Goal: Task Accomplishment & Management: Manage account settings

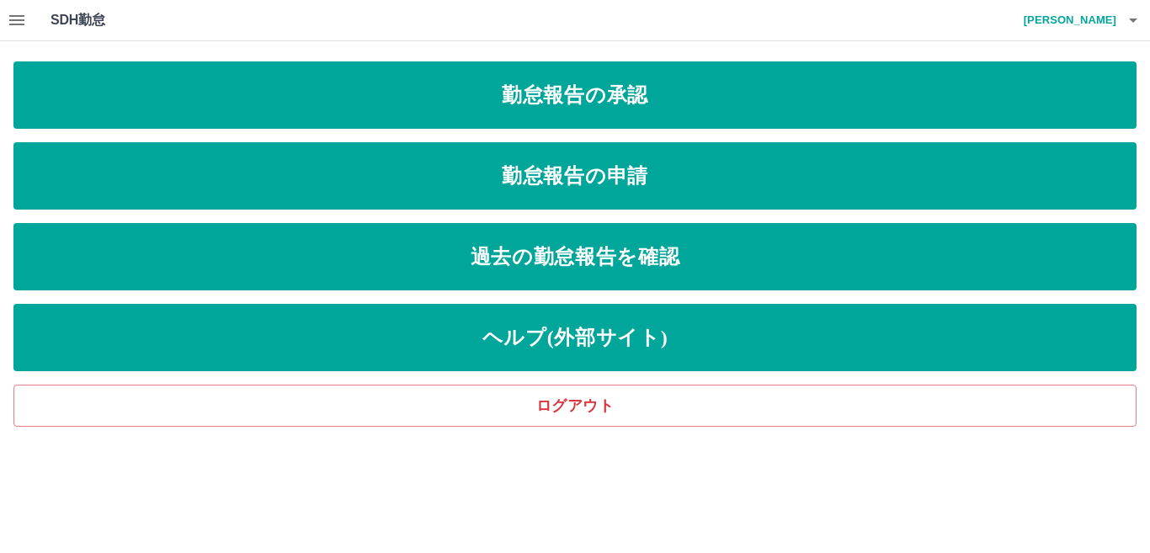
click at [18, 17] on icon "button" at bounding box center [16, 20] width 15 height 10
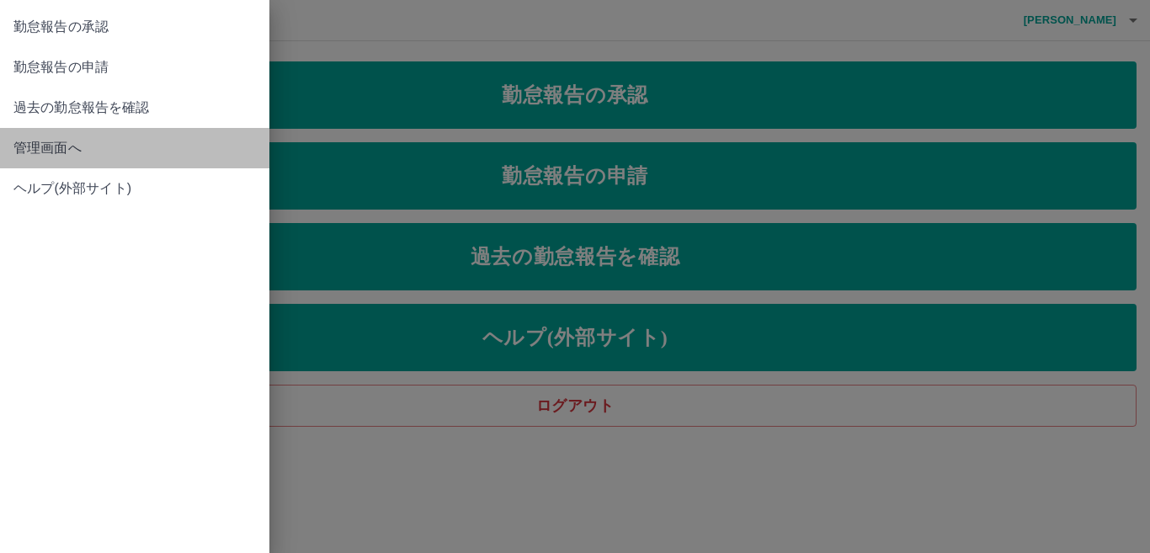
click at [32, 150] on span "管理画面へ" at bounding box center [134, 148] width 242 height 20
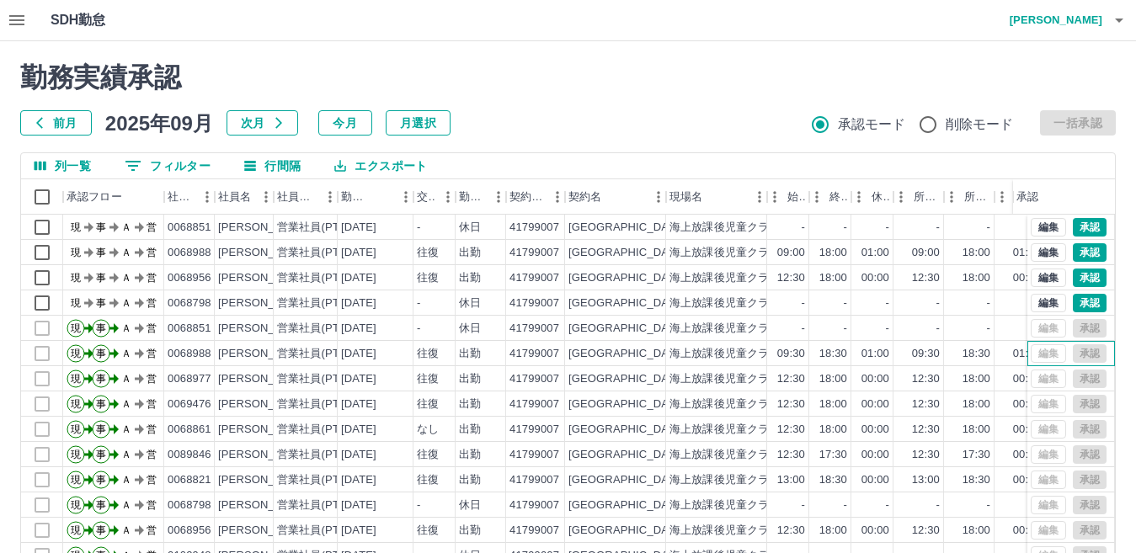
click at [1031, 355] on div "編集 承認" at bounding box center [1069, 353] width 76 height 19
click at [433, 354] on div "往復" at bounding box center [428, 354] width 22 height 16
click at [1036, 305] on button "編集" at bounding box center [1048, 303] width 35 height 19
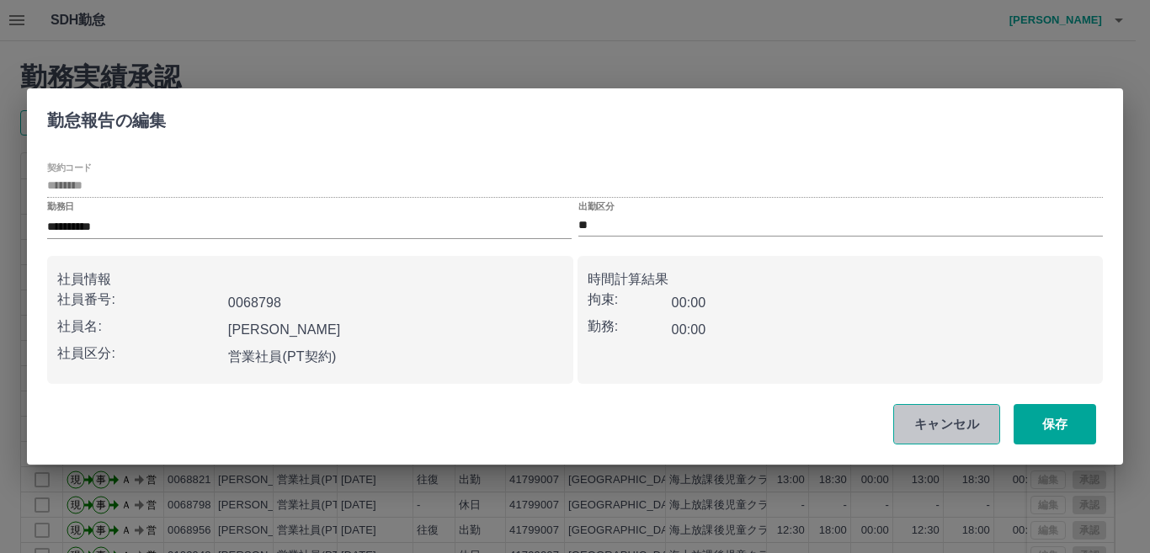
click at [948, 427] on button "キャンセル" at bounding box center [946, 424] width 107 height 40
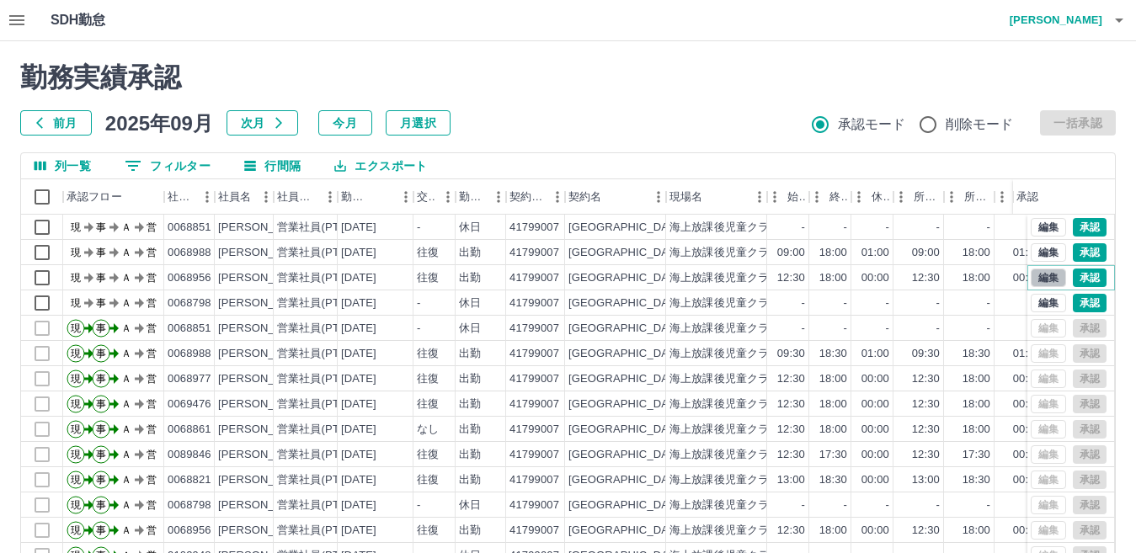
click at [1032, 274] on button "編集" at bounding box center [1048, 278] width 35 height 19
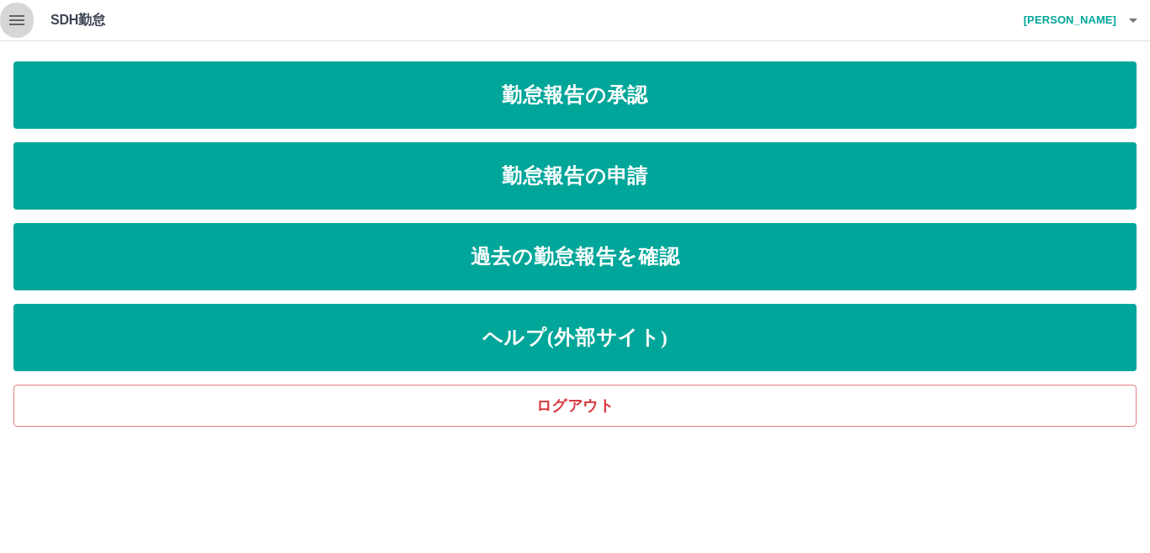
click at [14, 23] on icon "button" at bounding box center [17, 20] width 20 height 20
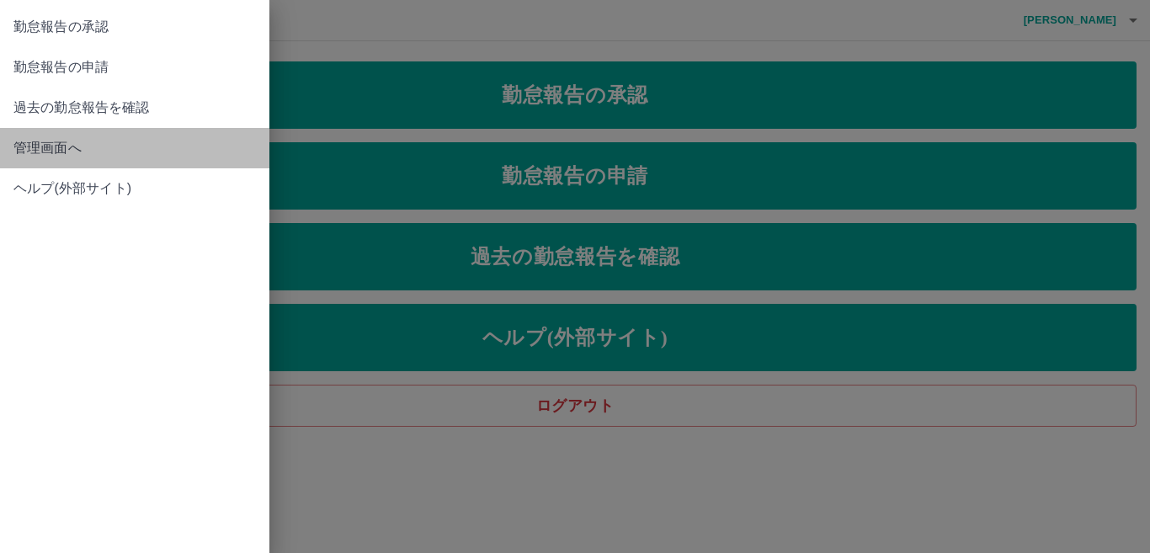
click at [57, 154] on span "管理画面へ" at bounding box center [134, 148] width 242 height 20
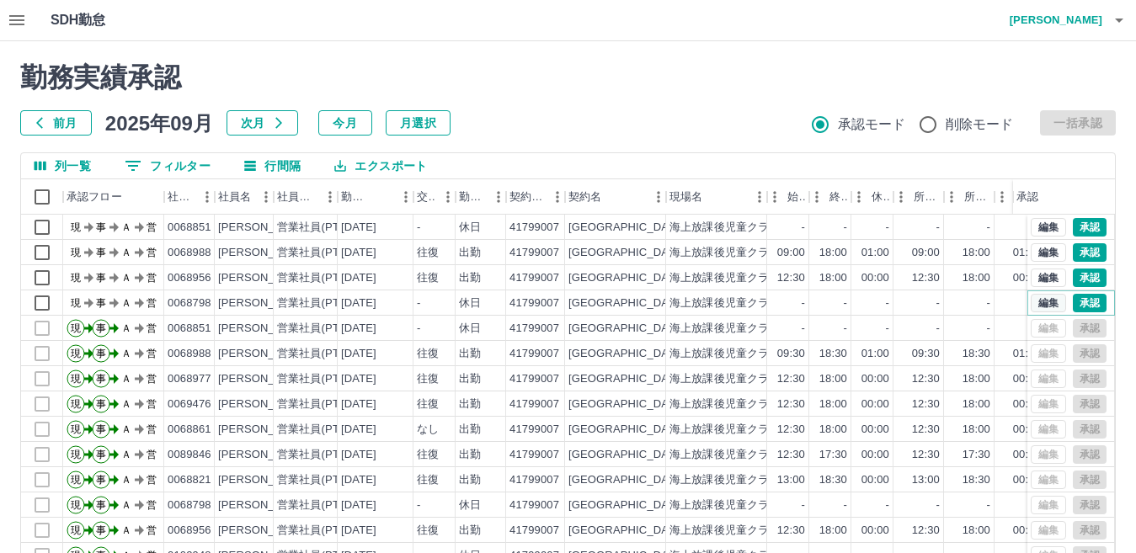
click at [1036, 301] on button "編集" at bounding box center [1048, 303] width 35 height 19
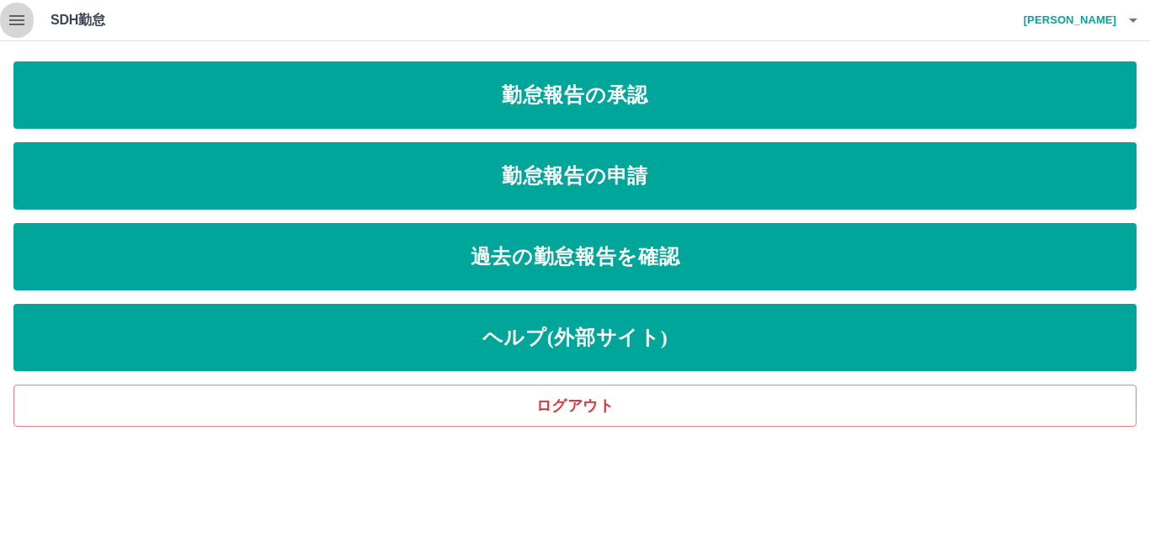
click at [24, 19] on icon "button" at bounding box center [17, 20] width 20 height 20
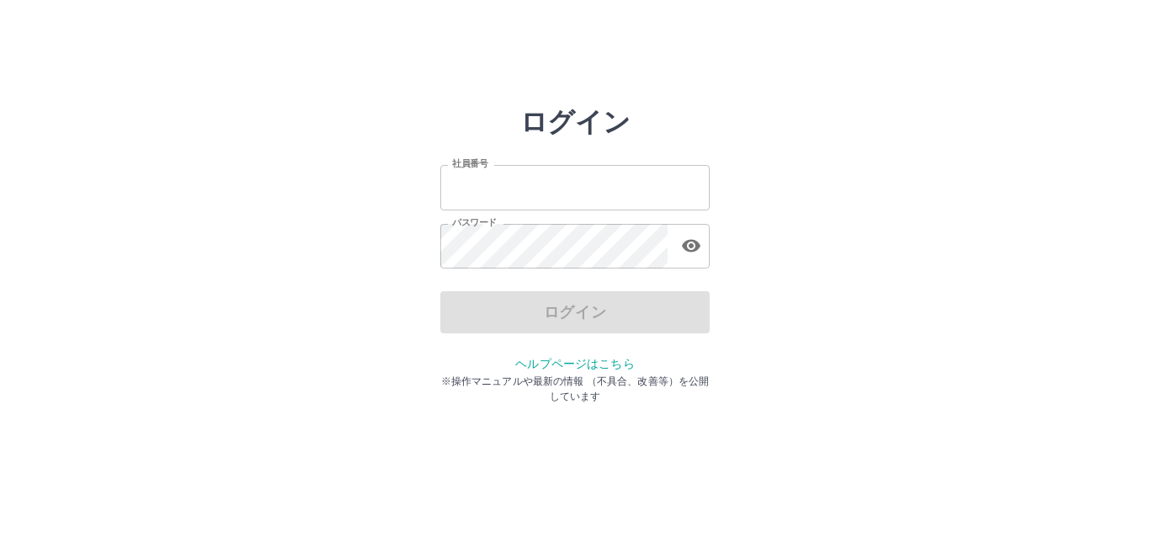
type input "*******"
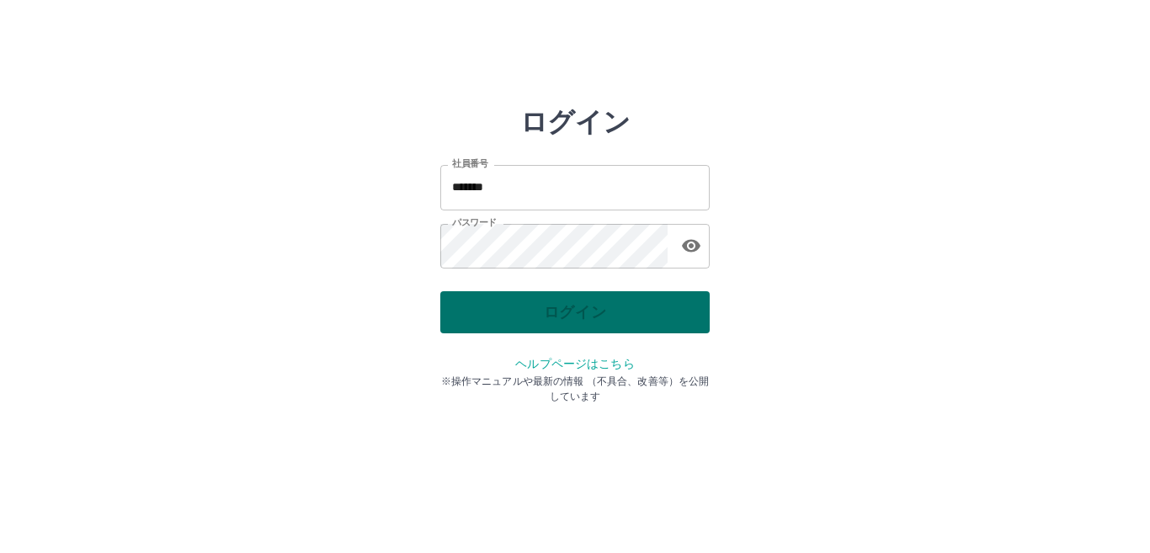
click at [531, 320] on div "ログイン" at bounding box center [574, 312] width 269 height 42
click at [531, 320] on button "ログイン" at bounding box center [574, 312] width 269 height 42
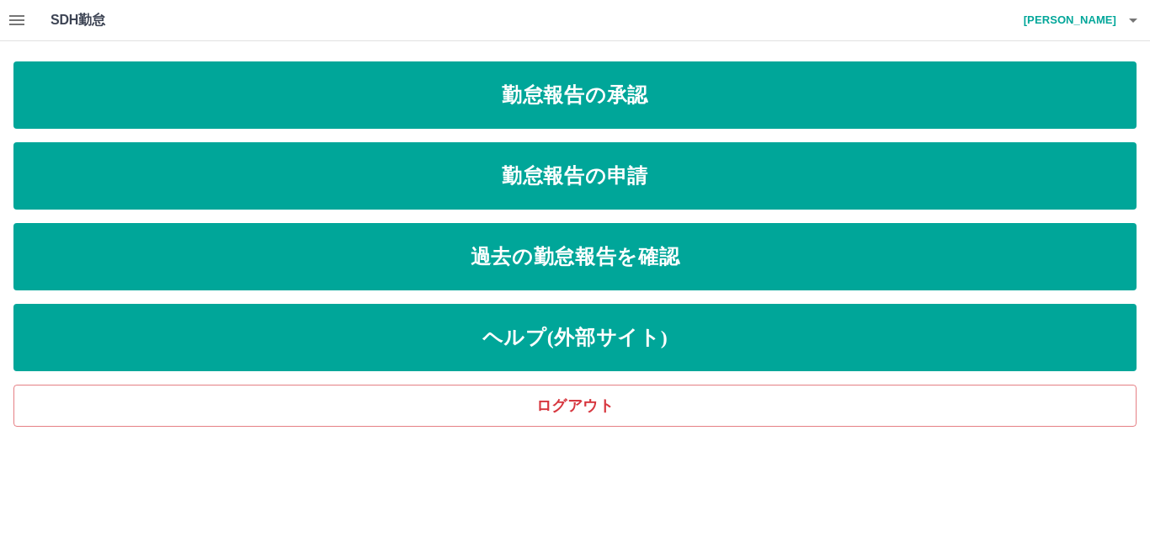
click at [10, 18] on icon "button" at bounding box center [17, 20] width 20 height 20
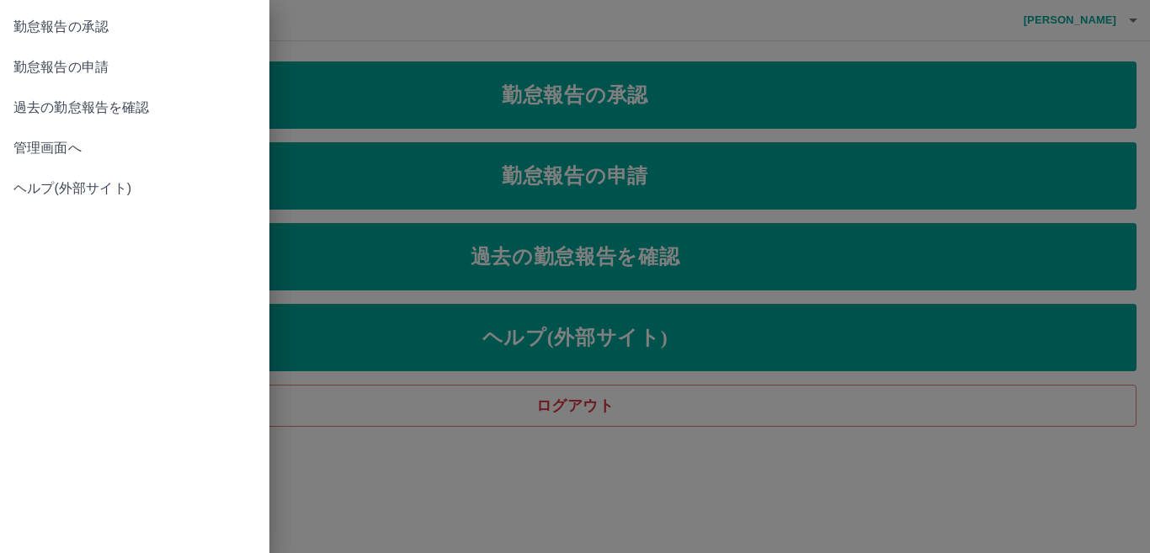
click at [40, 147] on span "管理画面へ" at bounding box center [134, 148] width 242 height 20
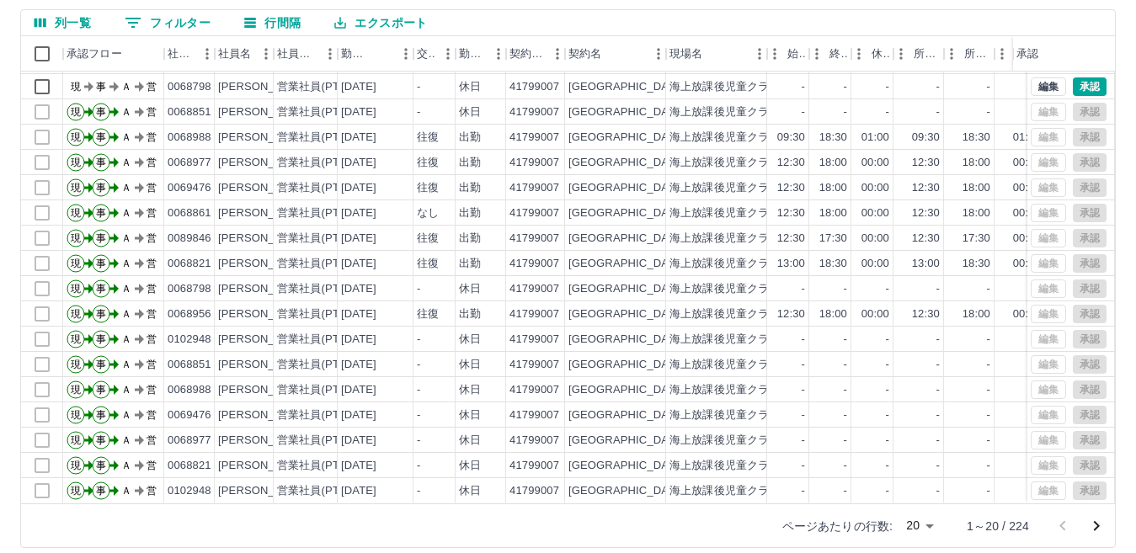
scroll to position [158, 0]
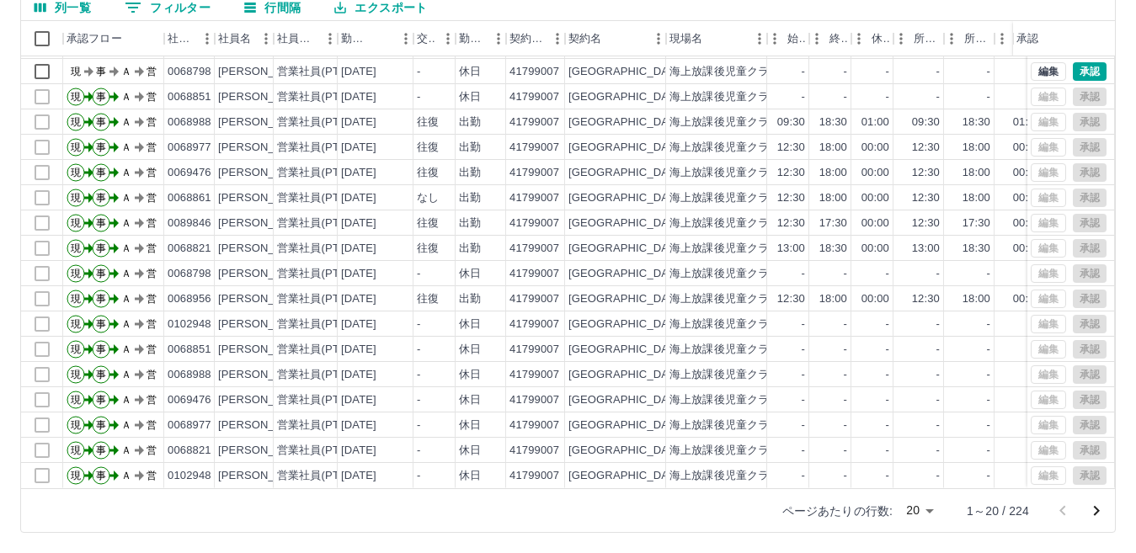
click at [1095, 512] on icon "次のページへ" at bounding box center [1096, 511] width 20 height 20
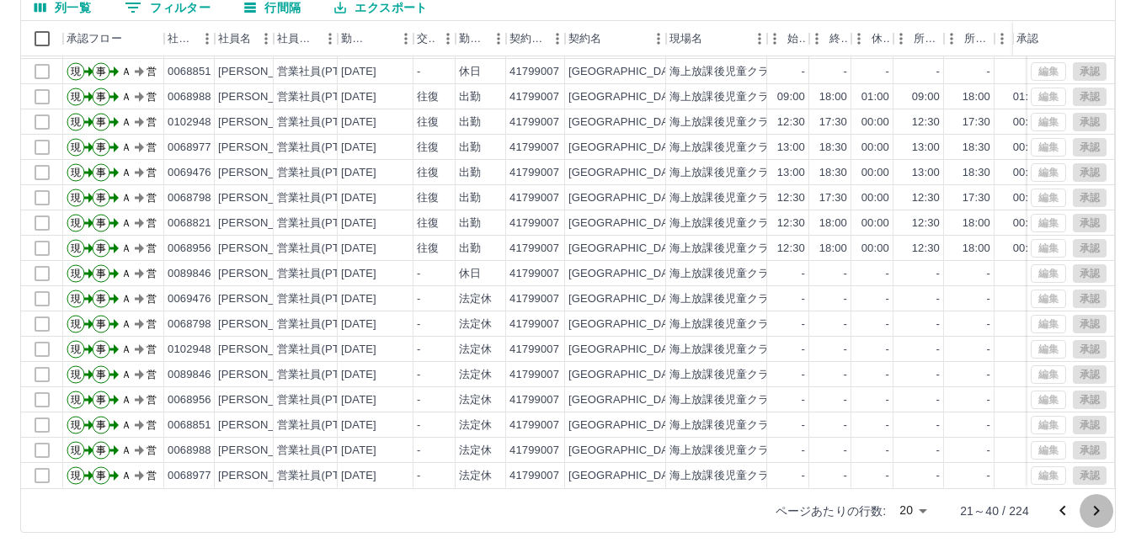
click at [1100, 511] on icon "次のページへ" at bounding box center [1096, 511] width 20 height 20
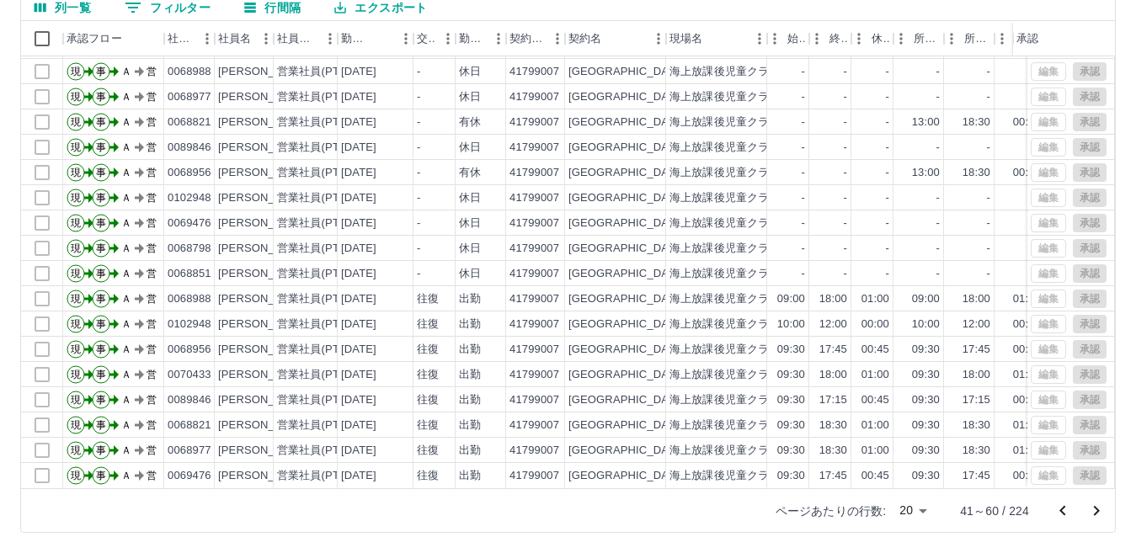
scroll to position [0, 0]
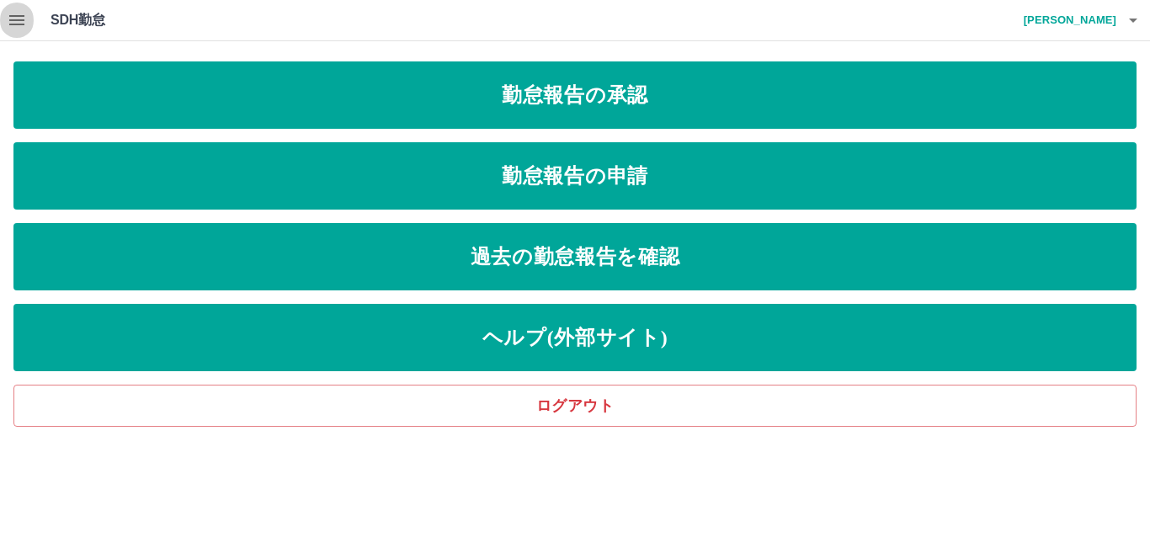
click at [19, 21] on icon "button" at bounding box center [16, 20] width 15 height 10
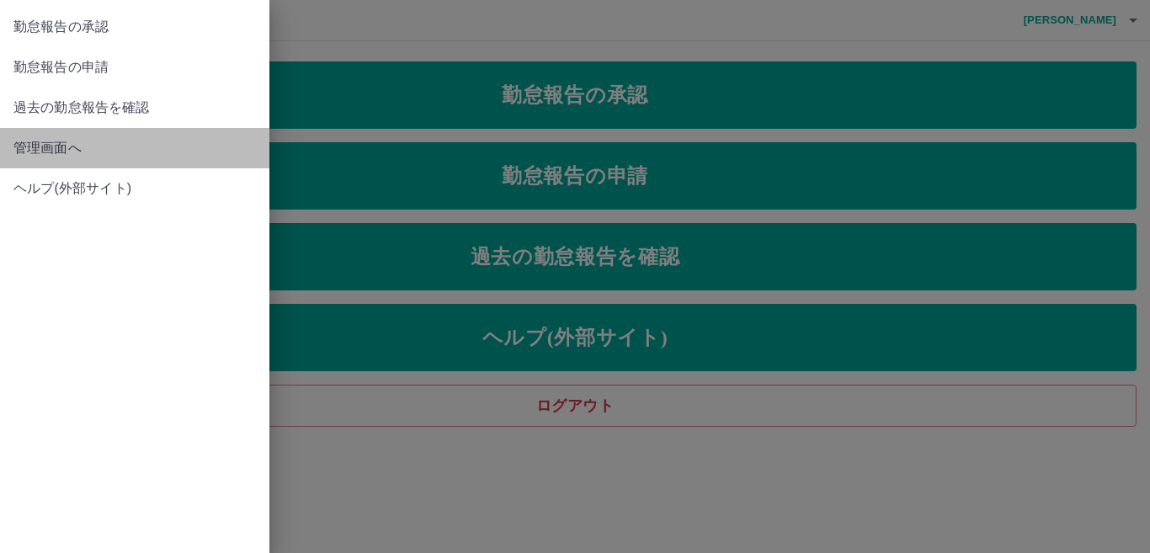
click at [45, 144] on span "管理画面へ" at bounding box center [134, 148] width 242 height 20
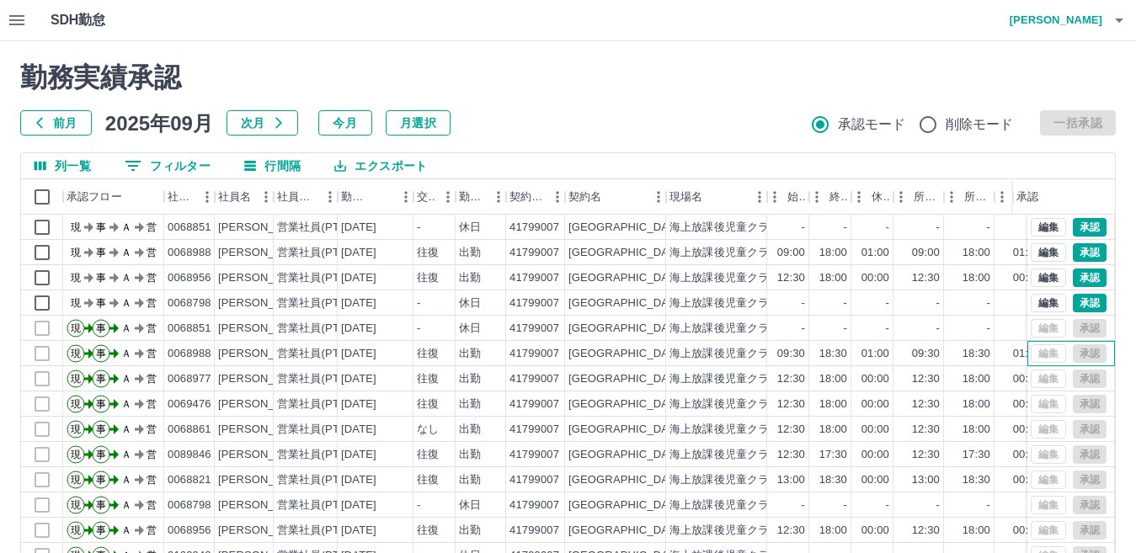
click at [1031, 351] on div "編集 承認" at bounding box center [1069, 353] width 76 height 19
click at [674, 70] on h2 "勤務実績承認" at bounding box center [567, 77] width 1095 height 32
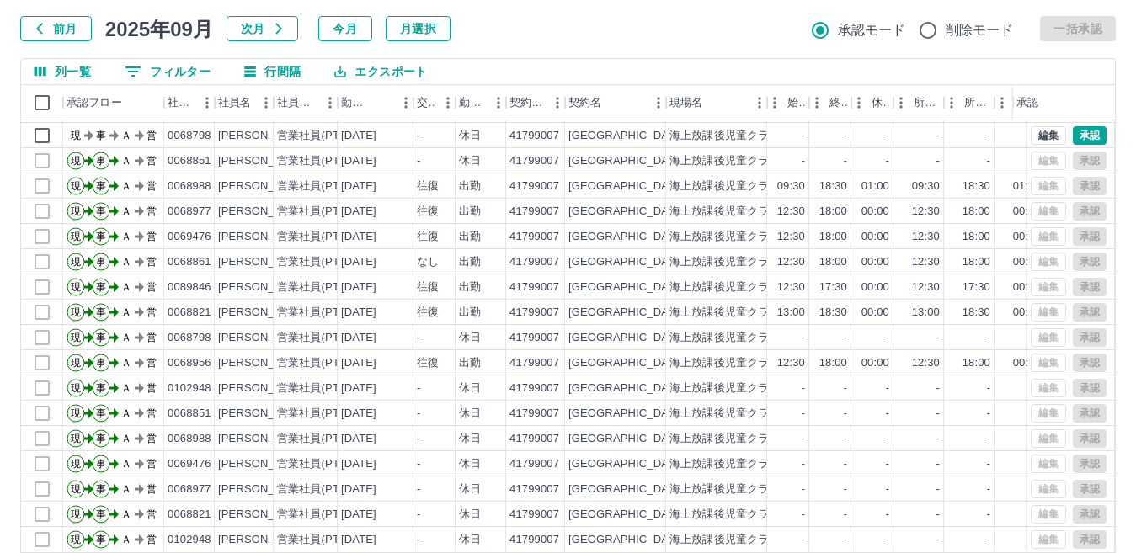
scroll to position [158, 0]
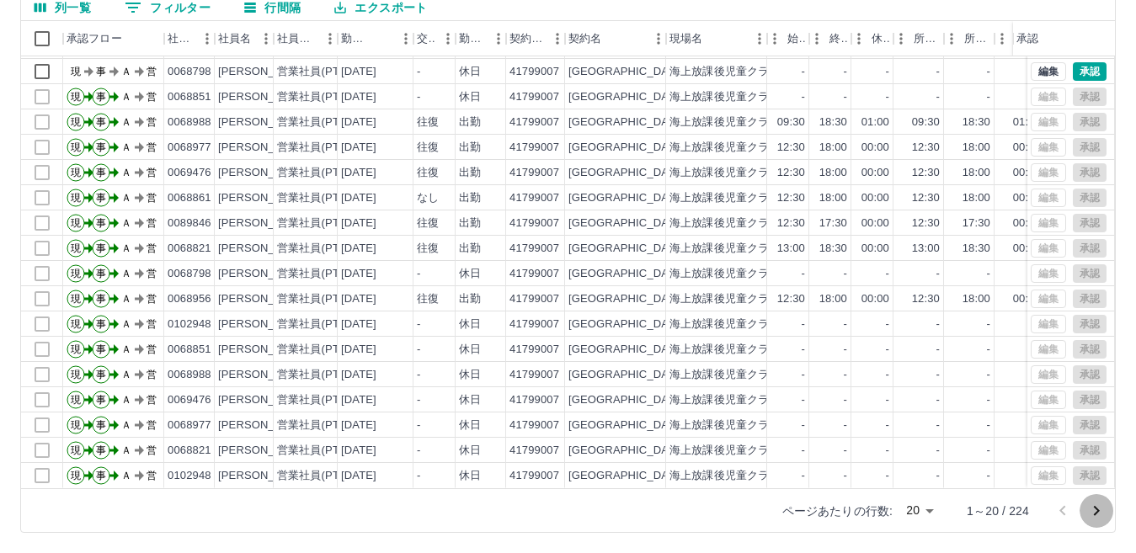
click at [1100, 511] on icon "次のページへ" at bounding box center [1096, 511] width 20 height 20
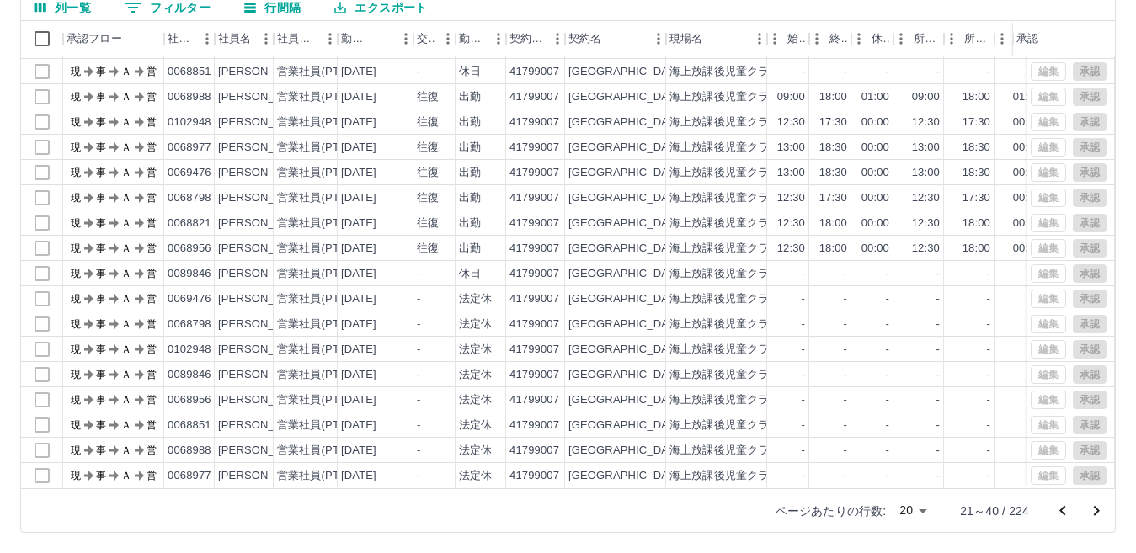
scroll to position [0, 0]
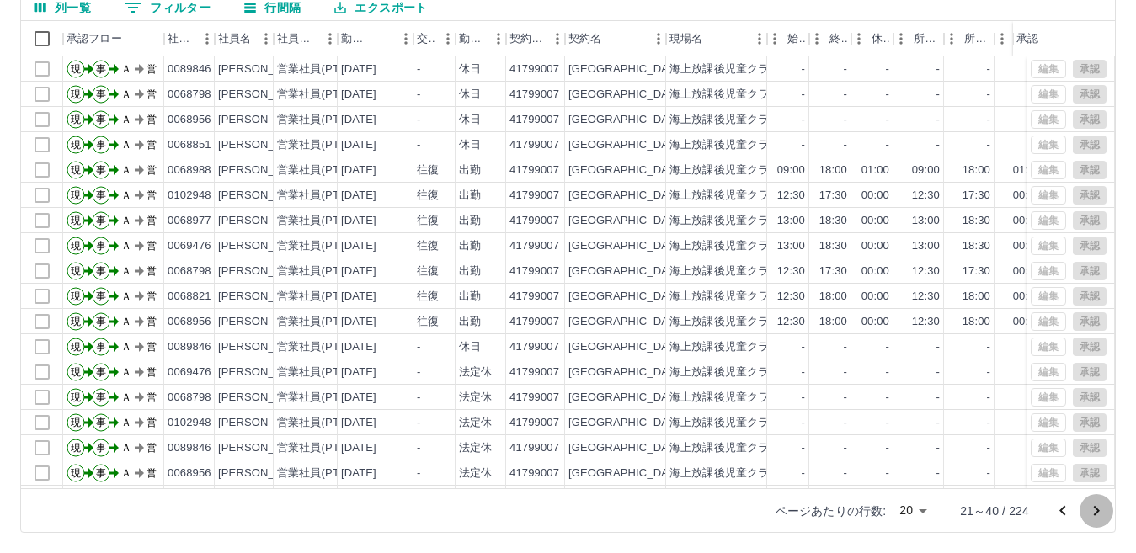
click at [1095, 509] on icon "次のページへ" at bounding box center [1096, 511] width 20 height 20
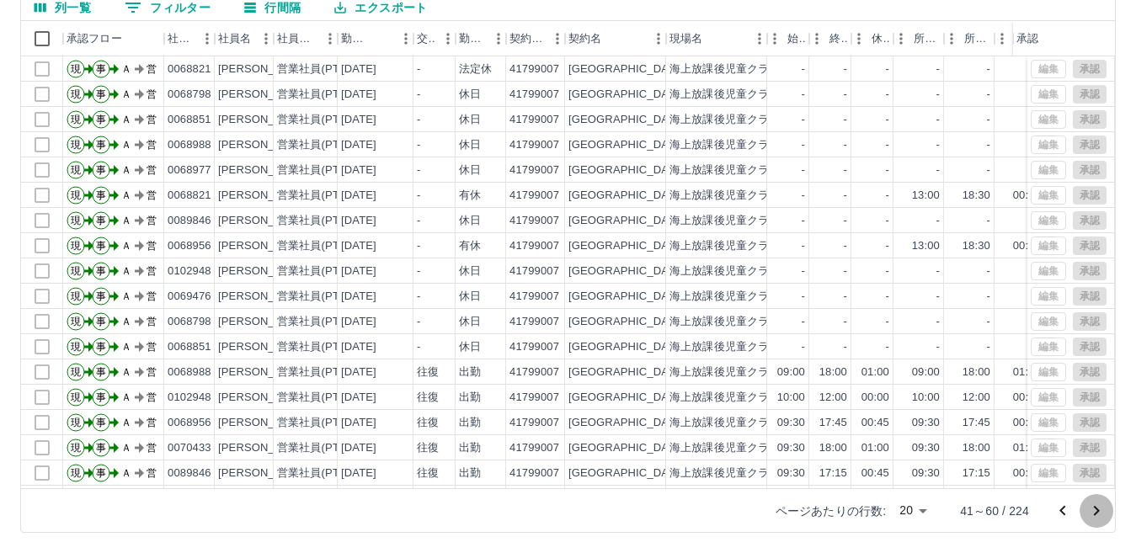
click at [1095, 509] on icon "次のページへ" at bounding box center [1096, 511] width 20 height 20
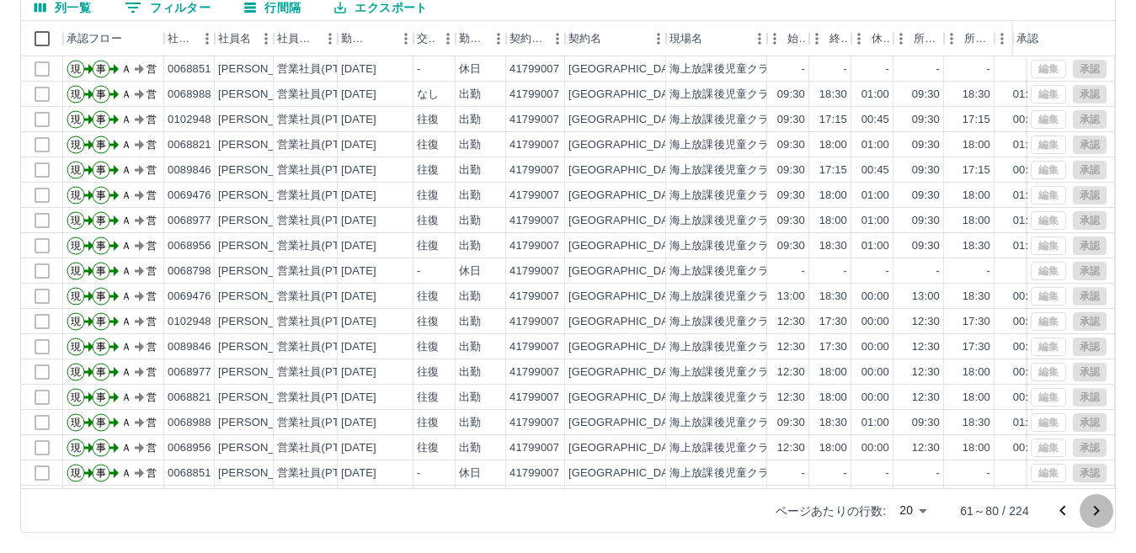
click at [1095, 509] on icon "次のページへ" at bounding box center [1096, 511] width 20 height 20
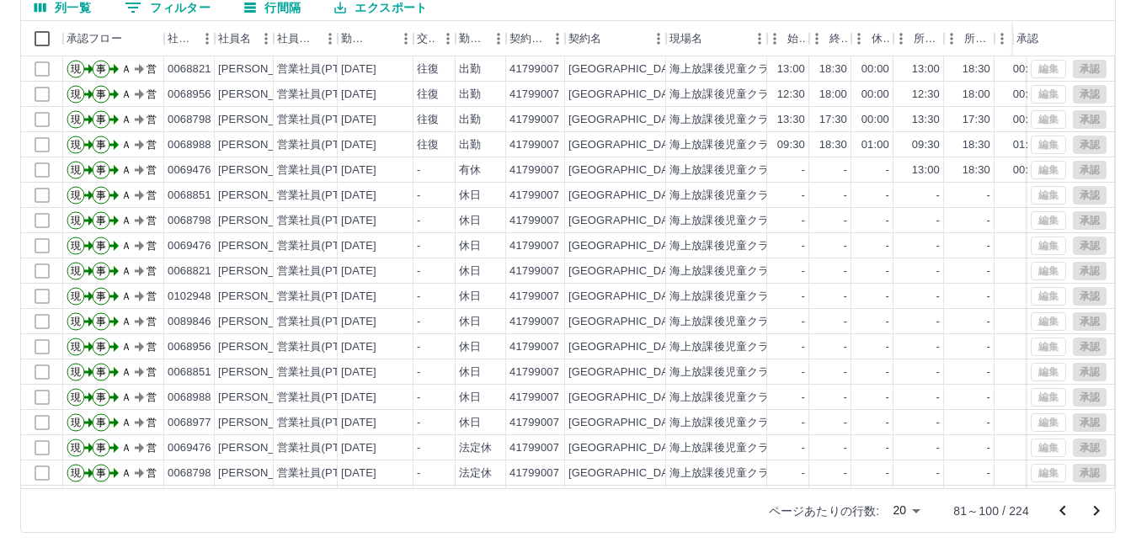
click at [1095, 509] on icon "次のページへ" at bounding box center [1096, 511] width 20 height 20
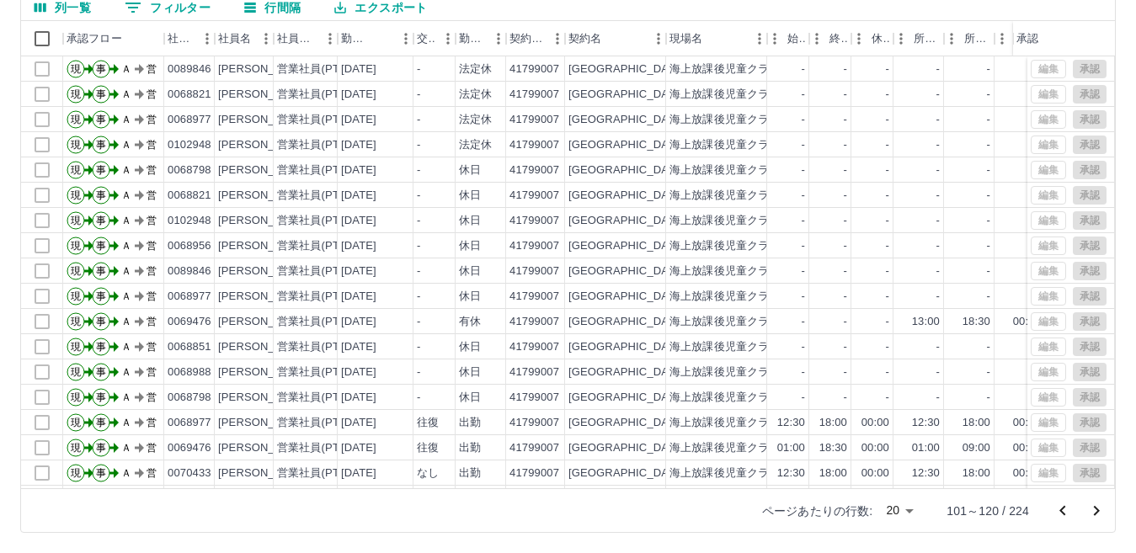
click at [1095, 509] on icon "次のページへ" at bounding box center [1096, 511] width 20 height 20
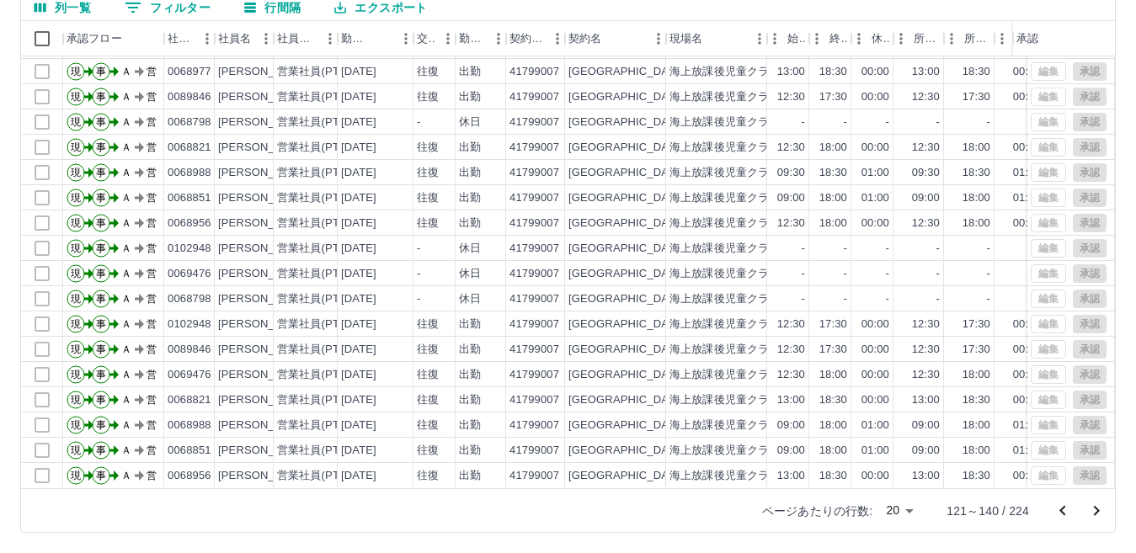
scroll to position [88, 0]
click at [1096, 508] on icon "次のページへ" at bounding box center [1097, 511] width 6 height 10
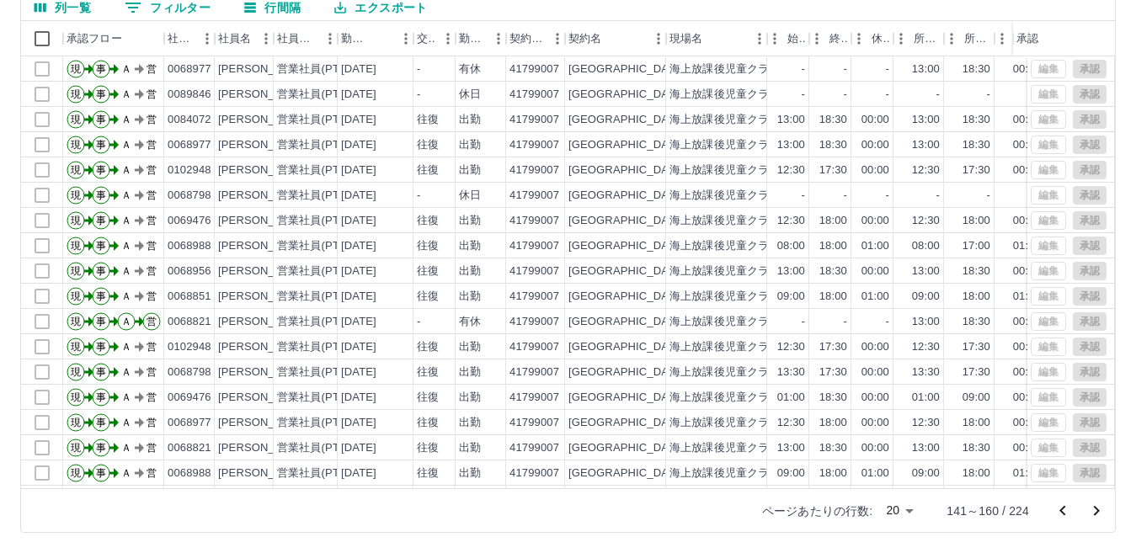
scroll to position [0, 0]
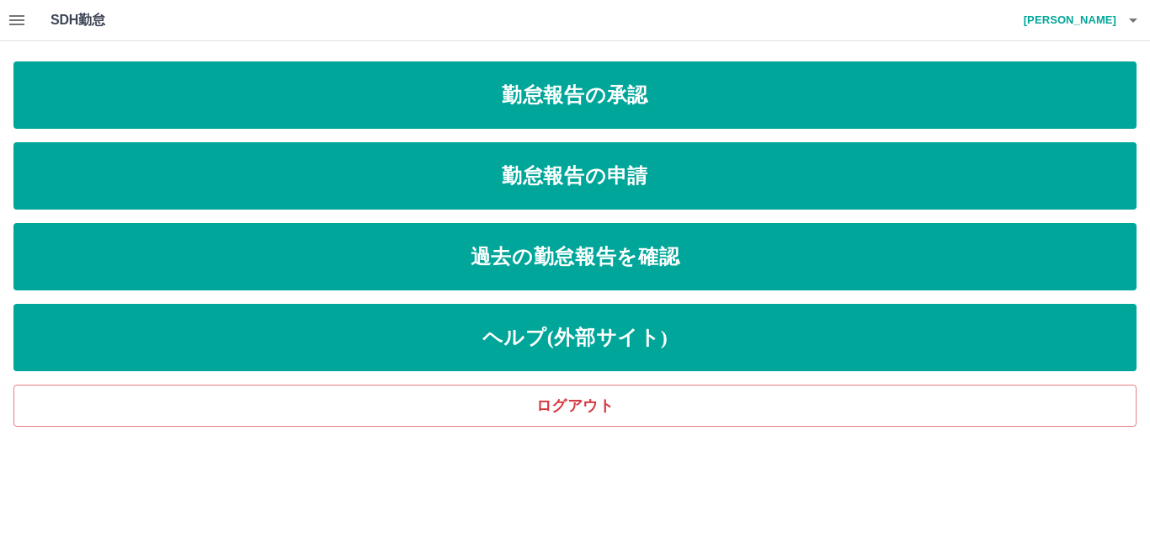
click at [20, 19] on icon "button" at bounding box center [16, 20] width 15 height 10
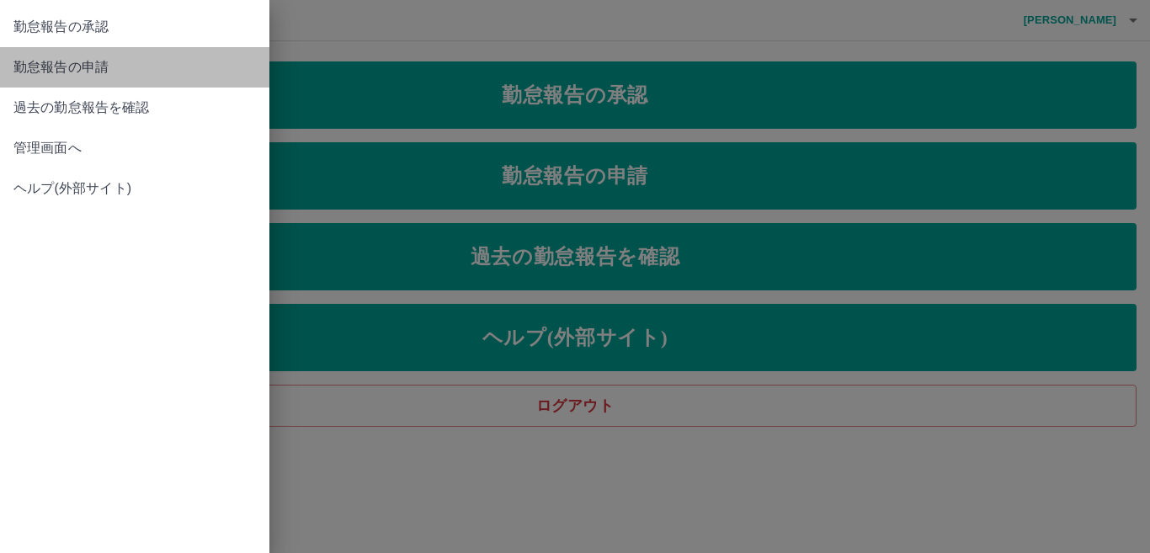
click at [48, 70] on span "勤怠報告の申請" at bounding box center [134, 67] width 242 height 20
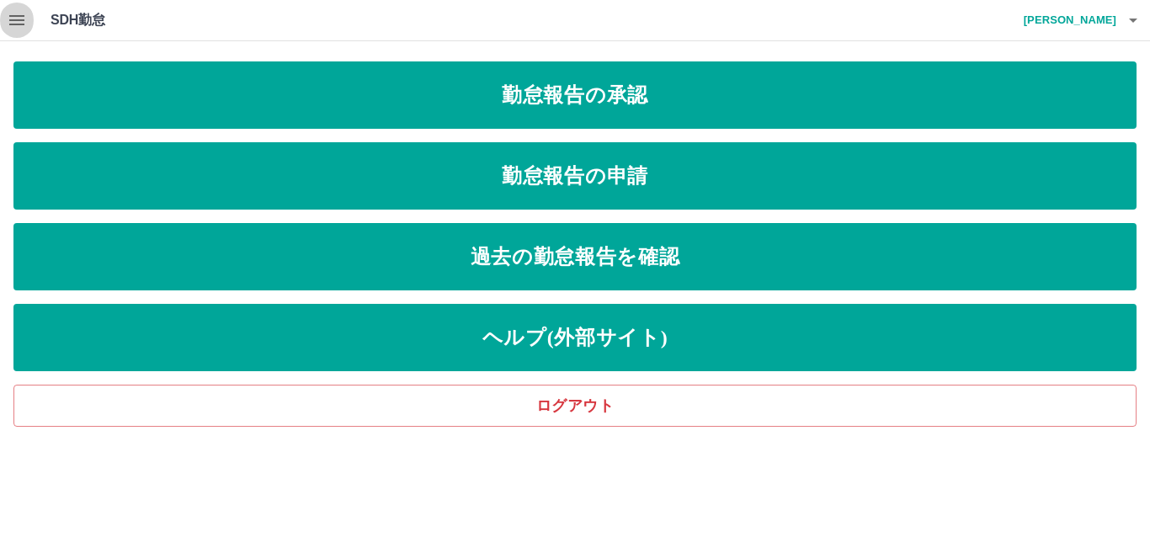
click at [16, 18] on icon "button" at bounding box center [17, 20] width 20 height 20
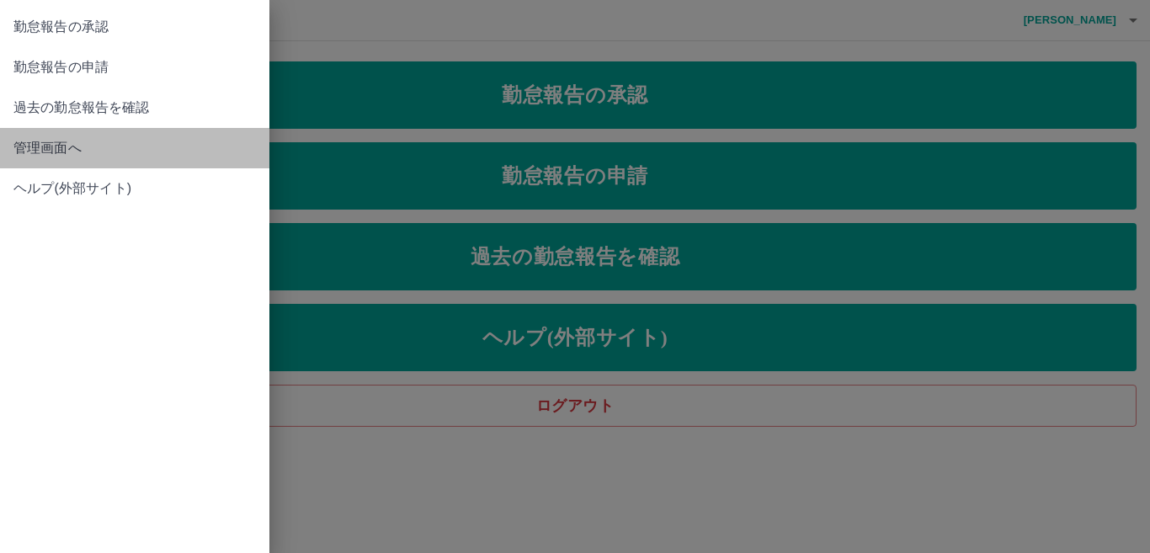
click at [51, 150] on span "管理画面へ" at bounding box center [134, 148] width 242 height 20
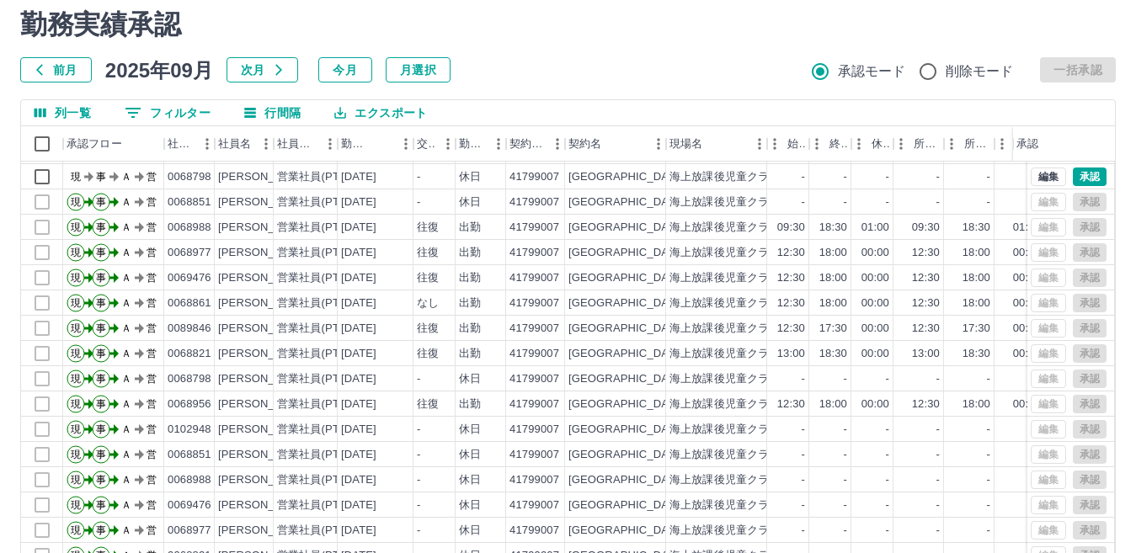
scroll to position [158, 0]
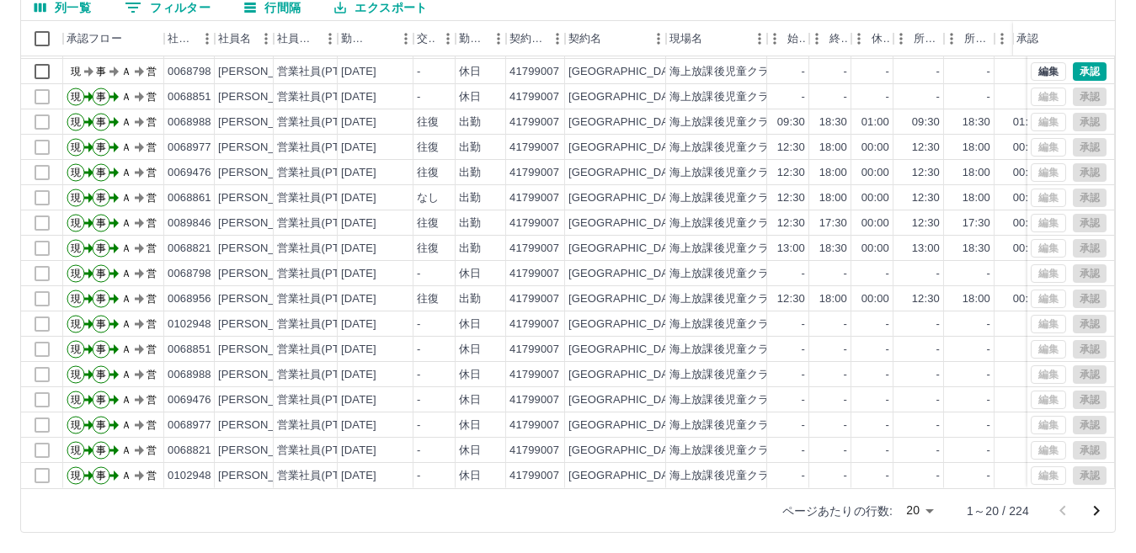
click at [1095, 508] on icon "次のページへ" at bounding box center [1097, 511] width 6 height 10
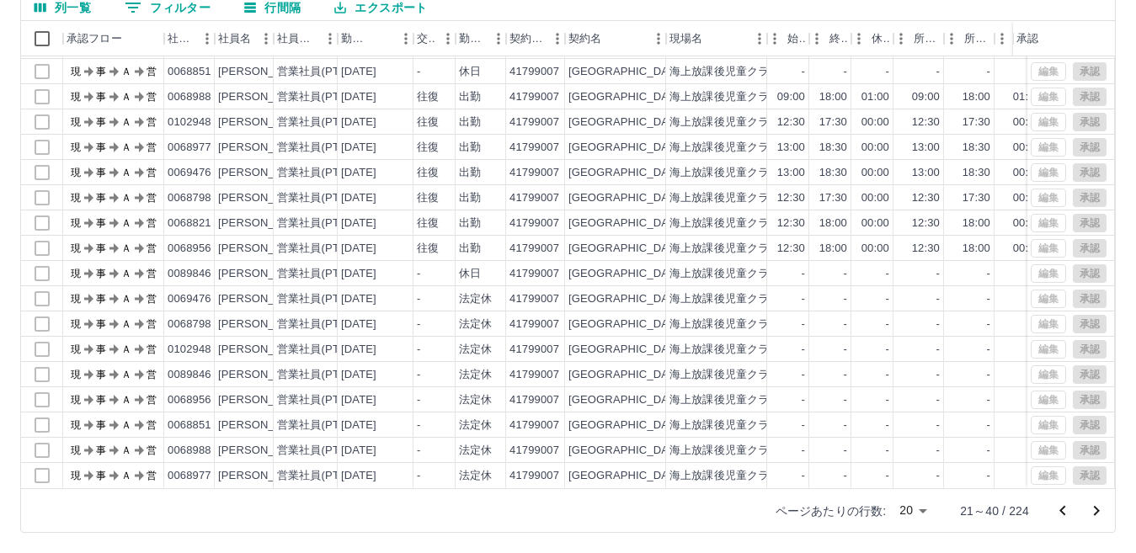
scroll to position [0, 0]
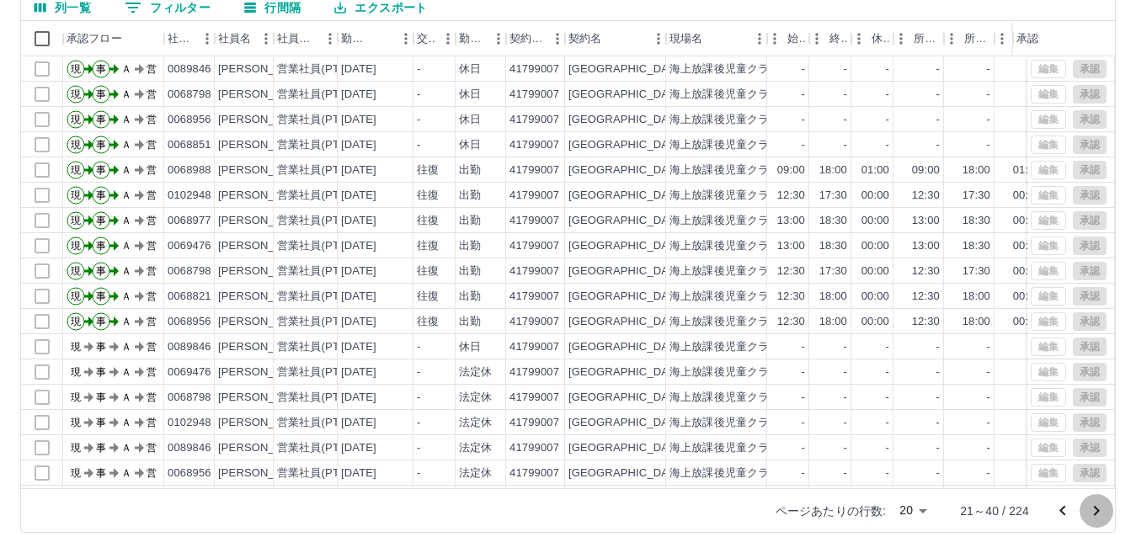
click at [1095, 508] on icon "次のページへ" at bounding box center [1097, 511] width 6 height 10
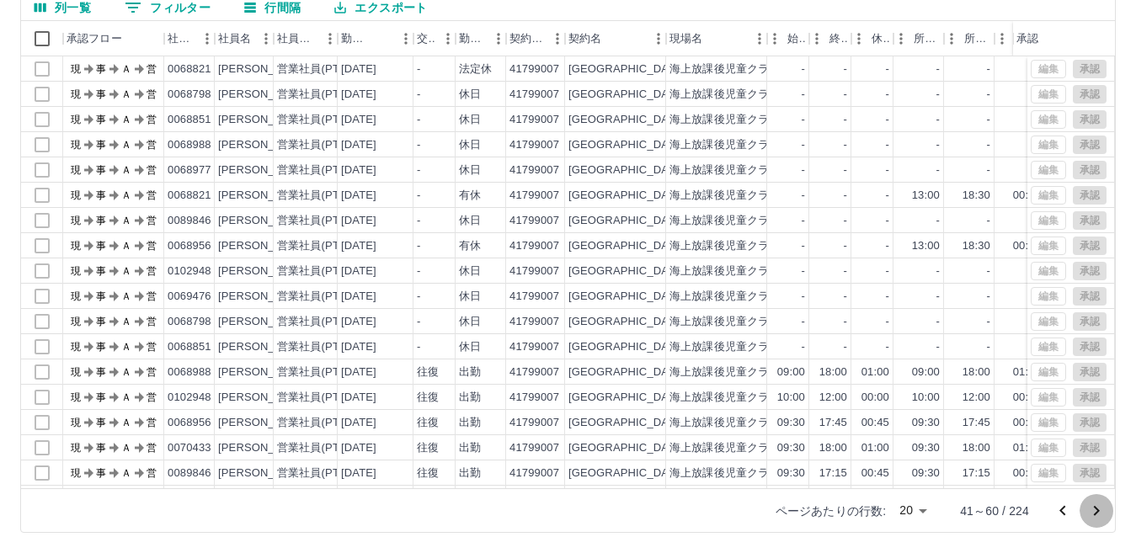
click at [1095, 508] on icon "次のページへ" at bounding box center [1097, 511] width 6 height 10
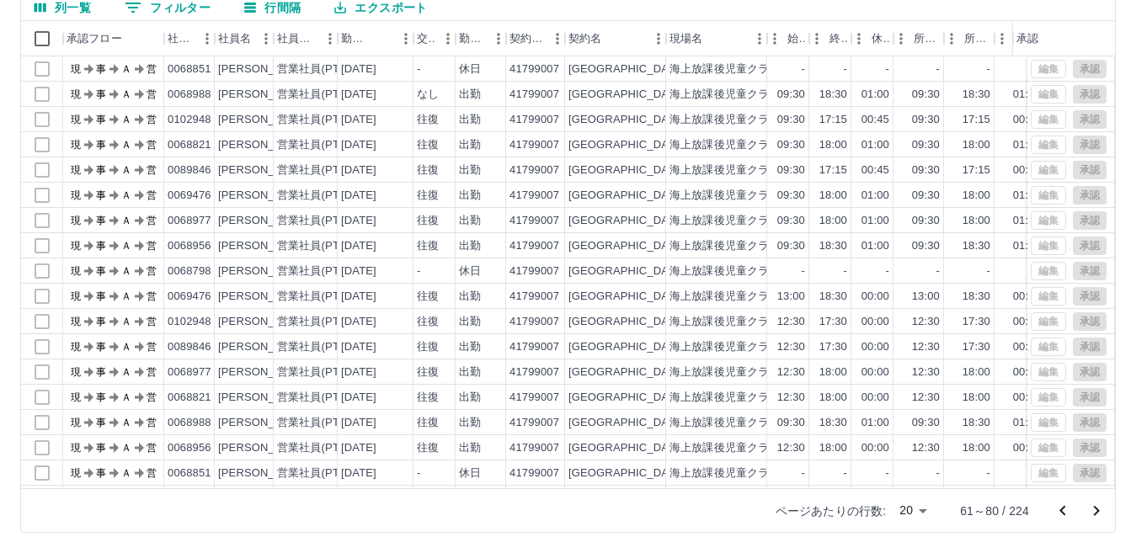
click at [1095, 508] on icon "次のページへ" at bounding box center [1097, 511] width 6 height 10
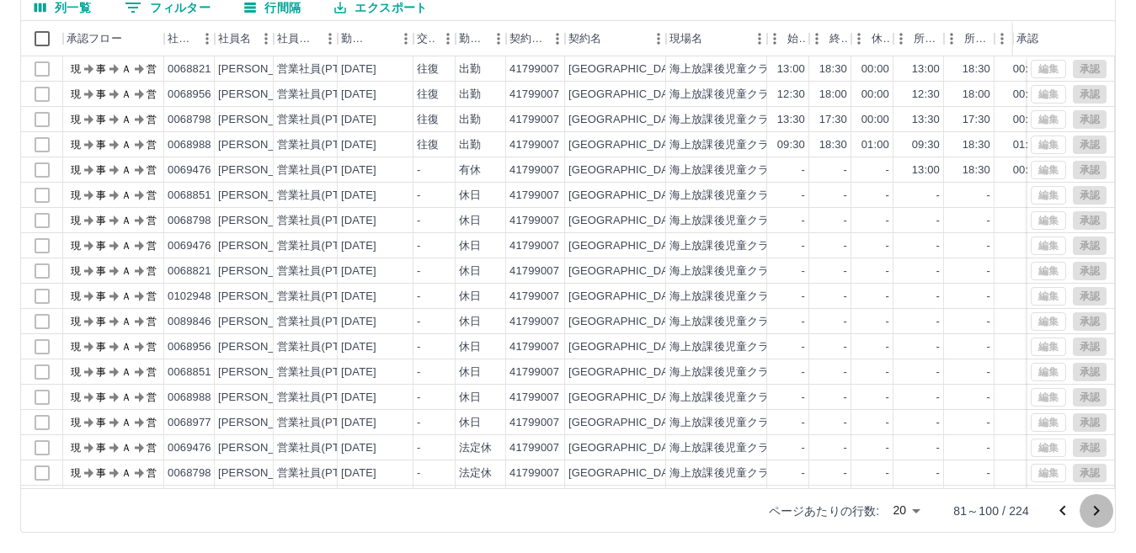
click at [1095, 508] on icon "次のページへ" at bounding box center [1097, 511] width 6 height 10
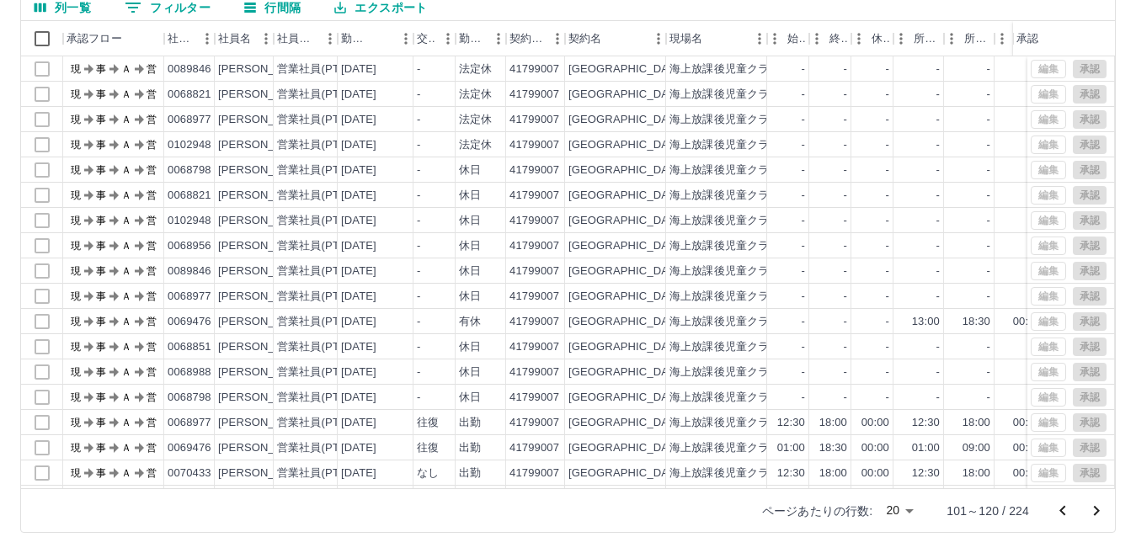
click at [1095, 508] on icon "次のページへ" at bounding box center [1097, 511] width 6 height 10
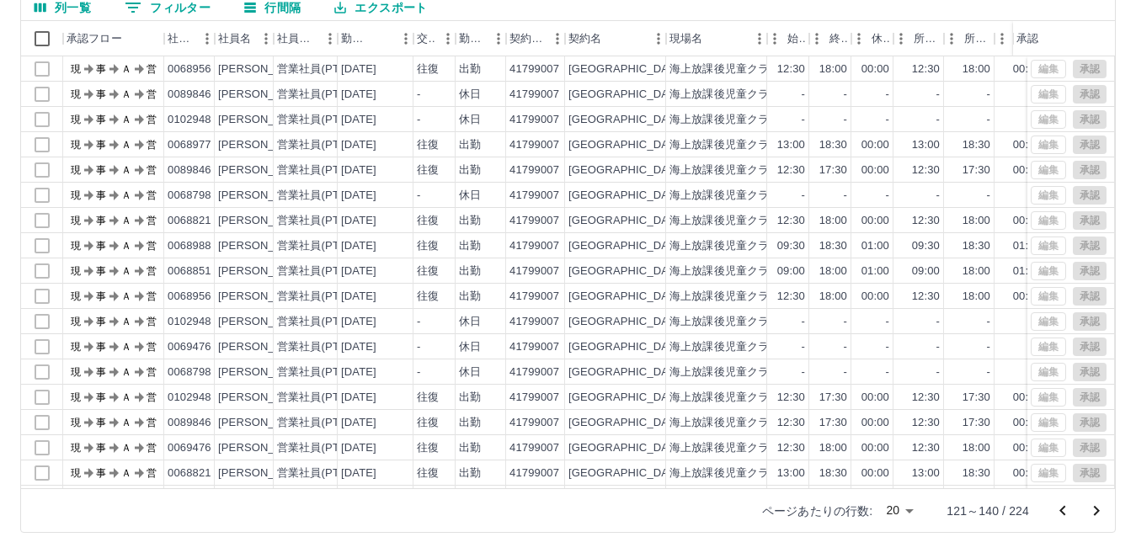
click at [1095, 508] on icon "次のページへ" at bounding box center [1097, 511] width 6 height 10
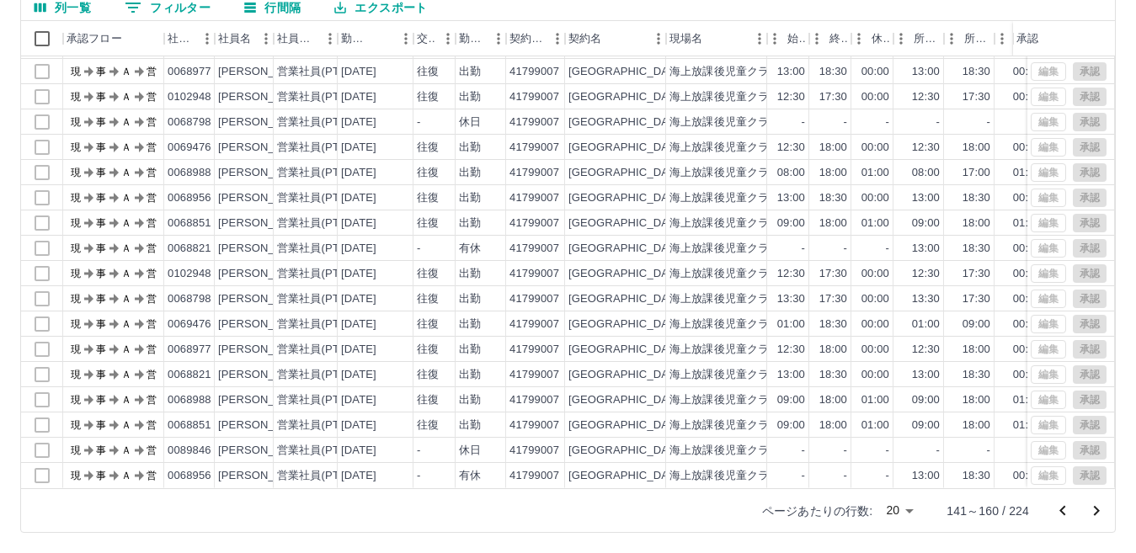
scroll to position [88, 0]
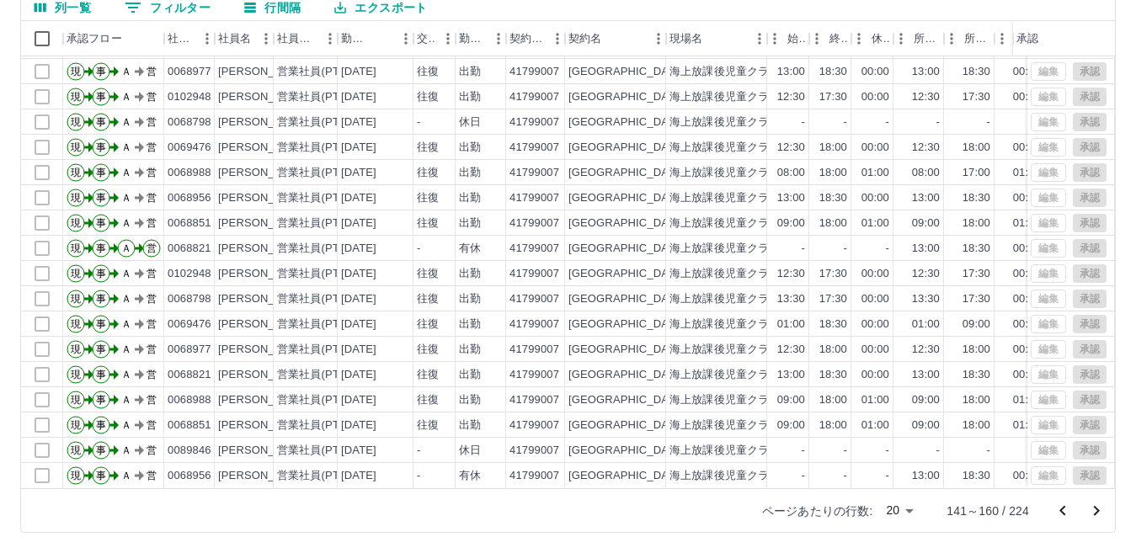
click at [1094, 511] on icon "次のページへ" at bounding box center [1096, 511] width 20 height 20
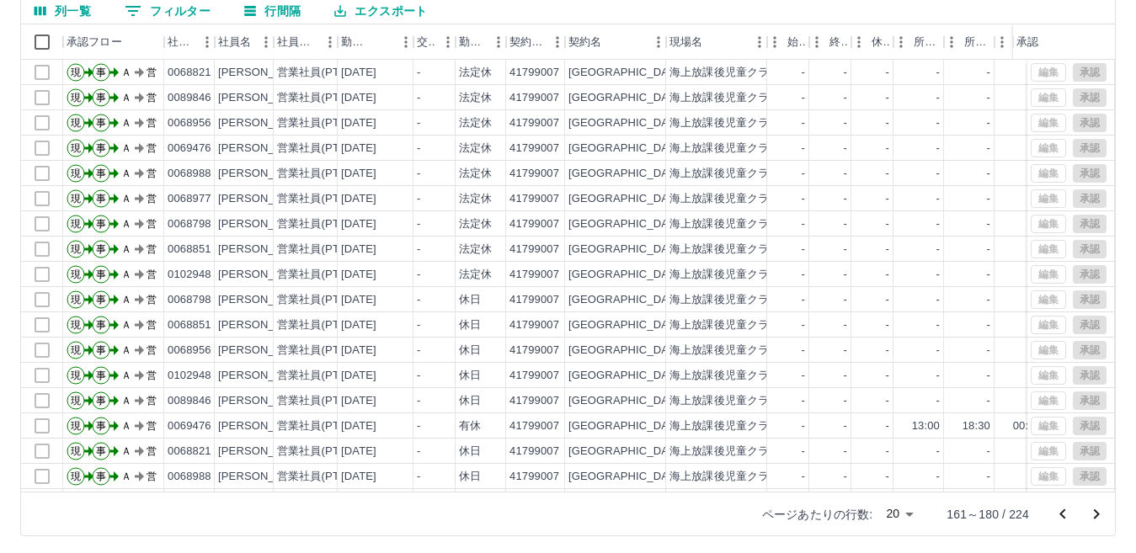
scroll to position [158, 0]
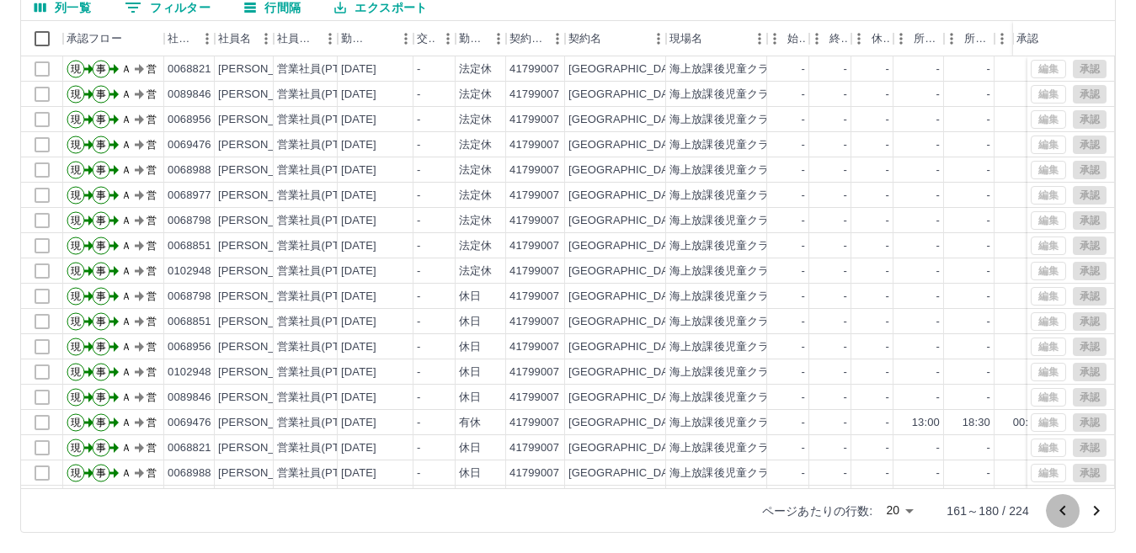
click at [1061, 514] on icon "前のページへ" at bounding box center [1062, 511] width 20 height 20
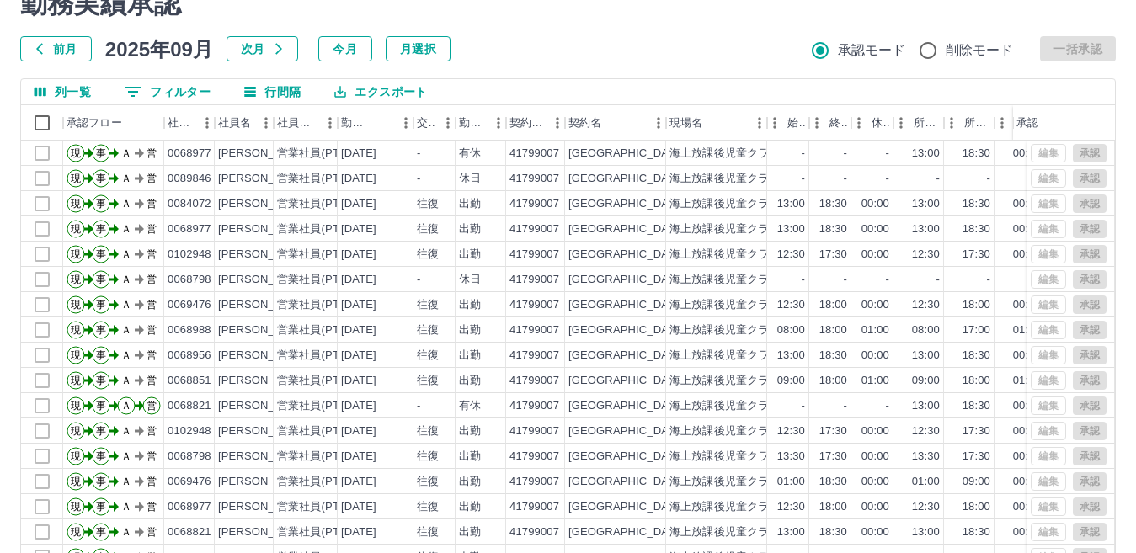
scroll to position [0, 0]
